Goal: Task Accomplishment & Management: Use online tool/utility

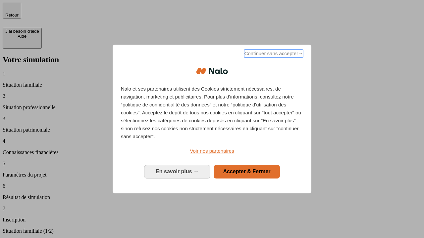
click at [273, 55] on span "Continuer sans accepter →" at bounding box center [273, 54] width 59 height 8
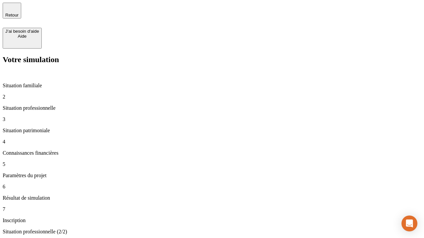
type input "30 000"
